Goal: Information Seeking & Learning: Learn about a topic

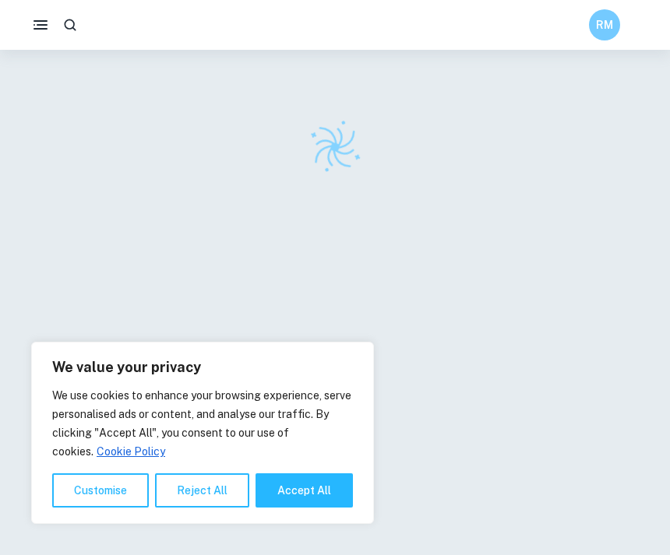
click at [322, 508] on button "Accept All" at bounding box center [303, 491] width 97 height 34
checkbox input "true"
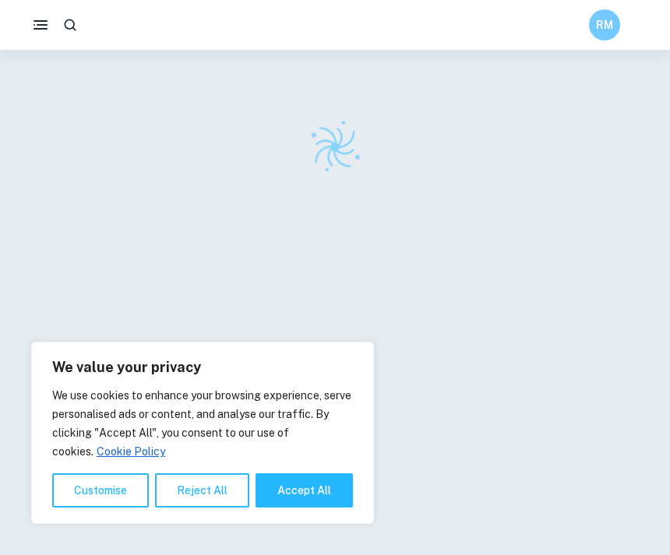
checkbox input "true"
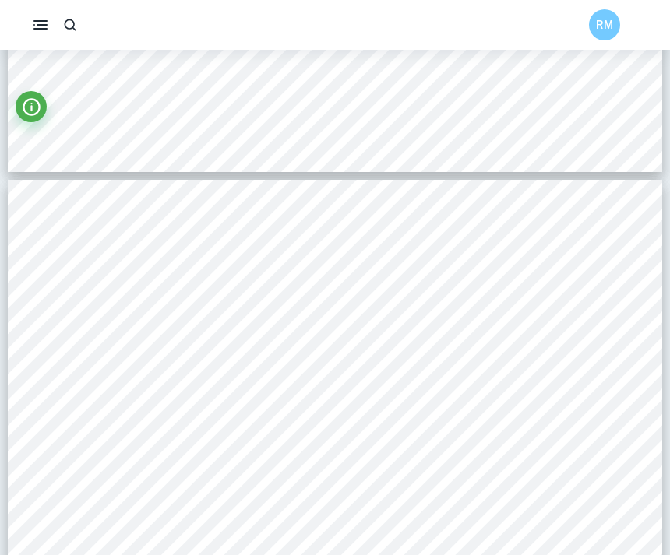
scroll to position [9517, 0]
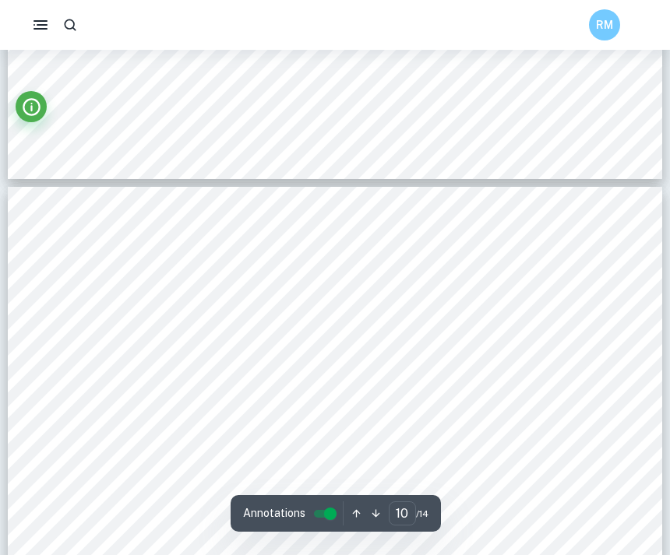
type input "9"
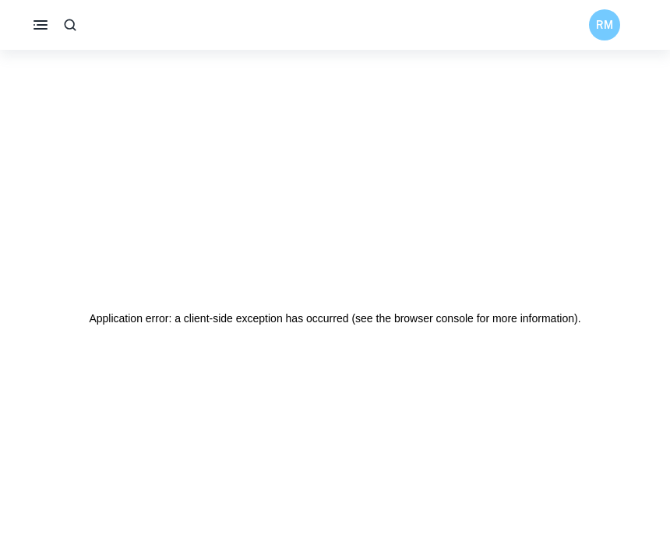
scroll to position [0, 0]
